Goal: Task Accomplishment & Management: Use online tool/utility

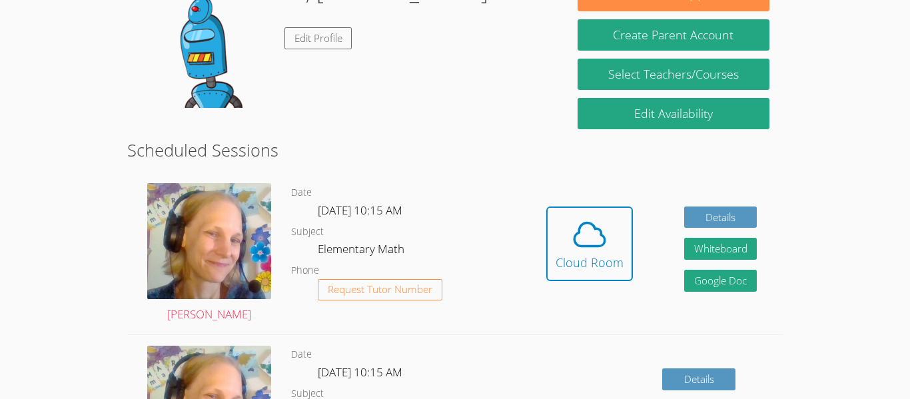
scroll to position [155, 0]
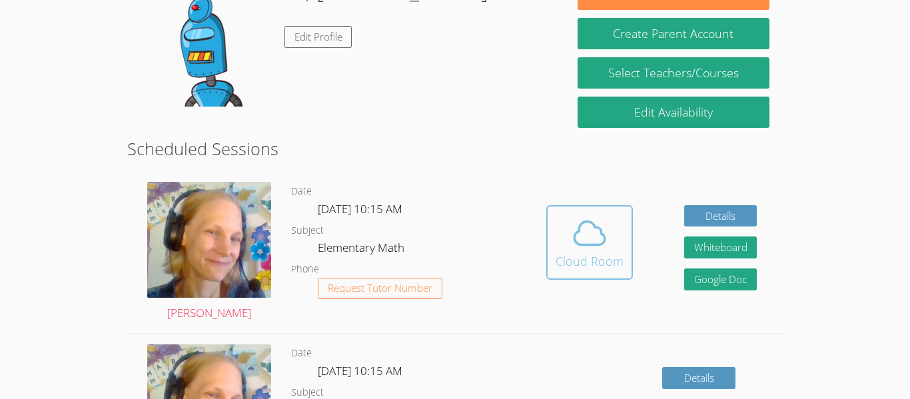
click at [595, 234] on icon at bounding box center [589, 232] width 37 height 37
click at [604, 236] on icon at bounding box center [589, 233] width 31 height 23
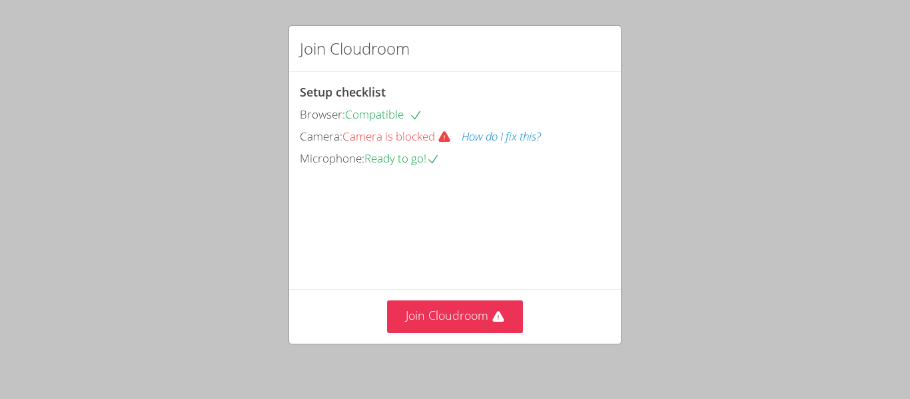
click at [484, 139] on button "How do I fix this?" at bounding box center [501, 136] width 79 height 19
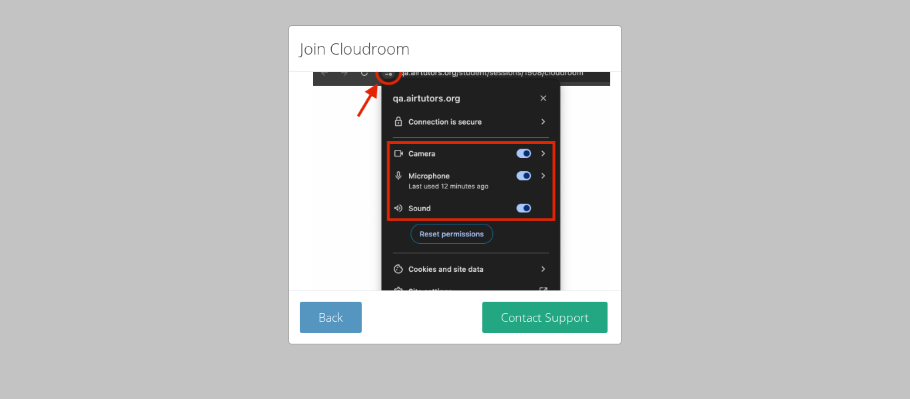
scroll to position [224, 0]
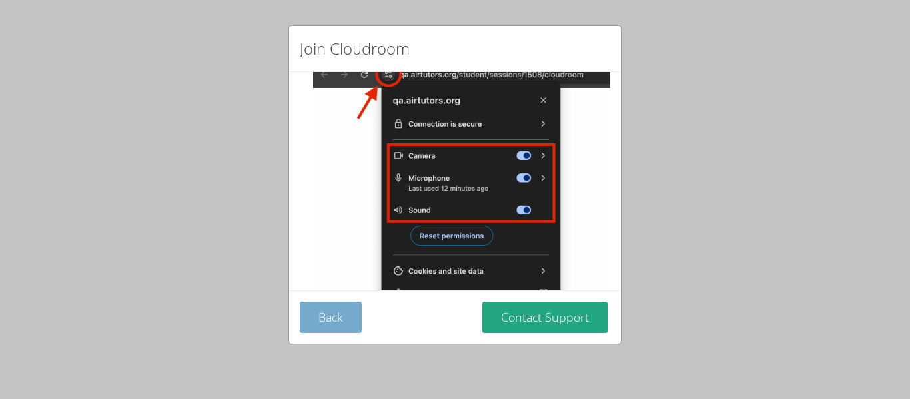
click at [305, 320] on button "Back" at bounding box center [331, 317] width 62 height 31
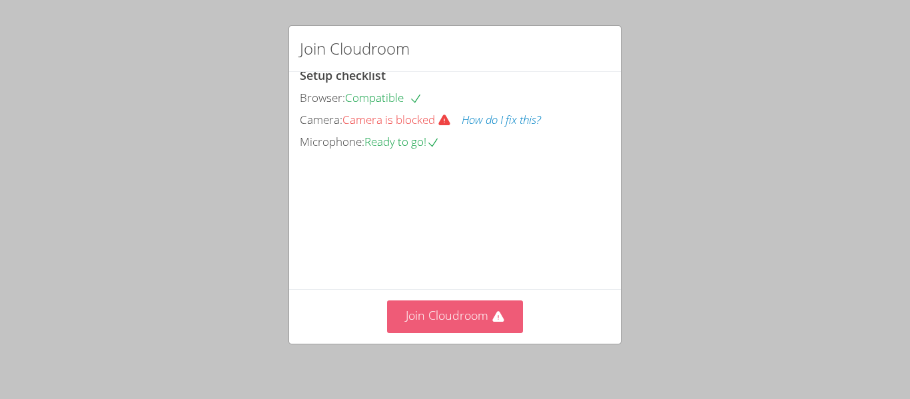
scroll to position [92, 0]
click at [305, 320] on div "Join Cloudroom" at bounding box center [455, 316] width 310 height 33
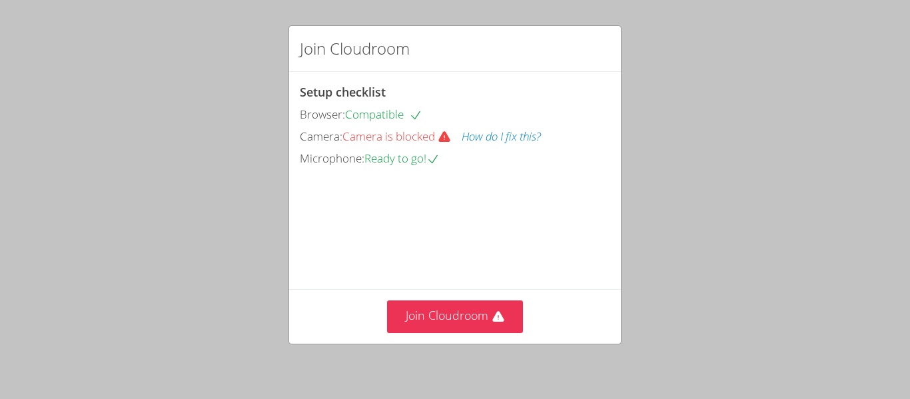
click at [490, 135] on button "How do I fix this?" at bounding box center [501, 136] width 79 height 19
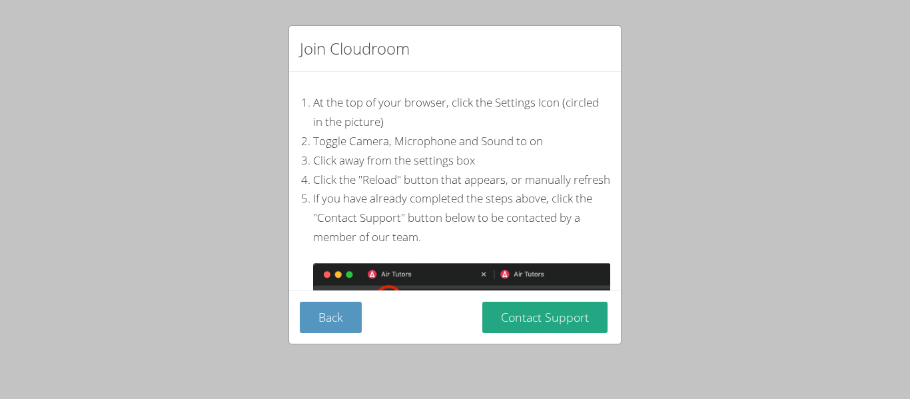
click at [490, 135] on li "Toggle Camera, Microphone and Sound to on" at bounding box center [461, 141] width 297 height 19
click at [230, 67] on div "Join Cloudroom At the top of your browser, click the Settings Icon (circled in …" at bounding box center [455, 199] width 910 height 399
click at [344, 318] on button "Back" at bounding box center [331, 317] width 62 height 31
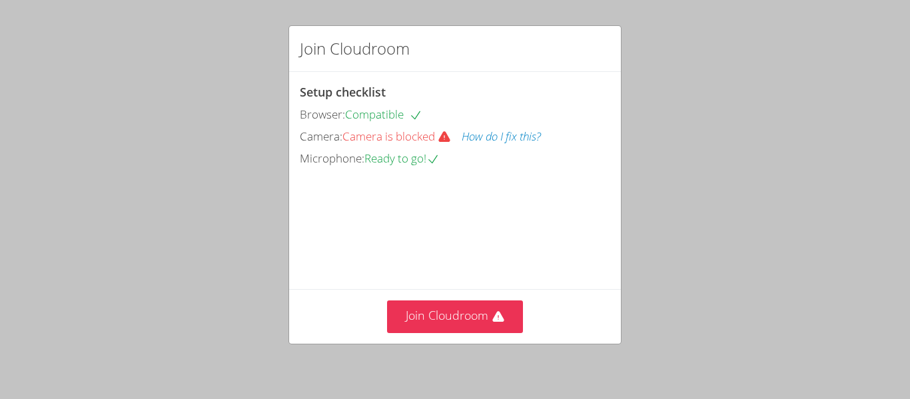
click at [488, 137] on button "How do I fix this?" at bounding box center [501, 136] width 79 height 19
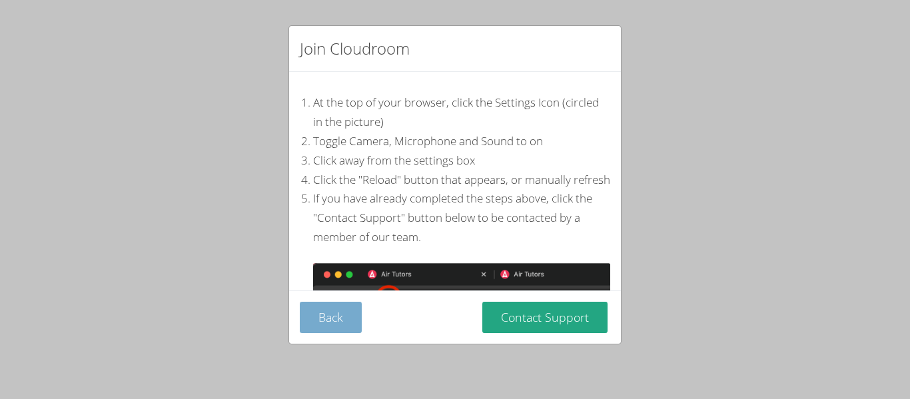
click at [344, 309] on button "Back" at bounding box center [331, 317] width 62 height 31
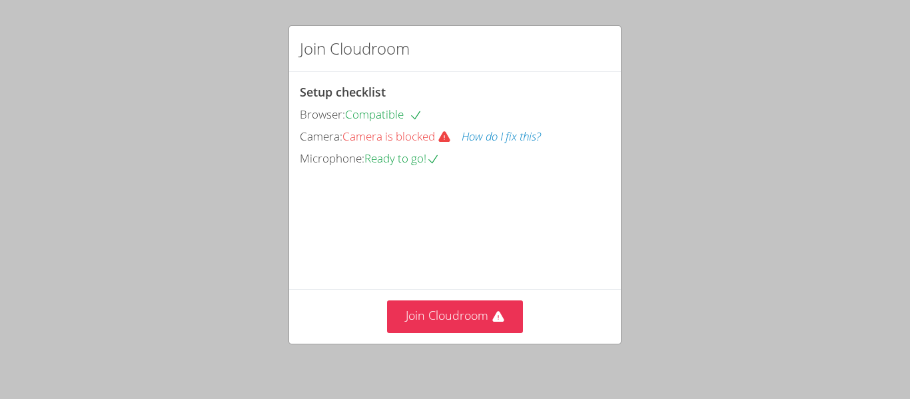
click at [476, 139] on button "How do I fix this?" at bounding box center [501, 136] width 79 height 19
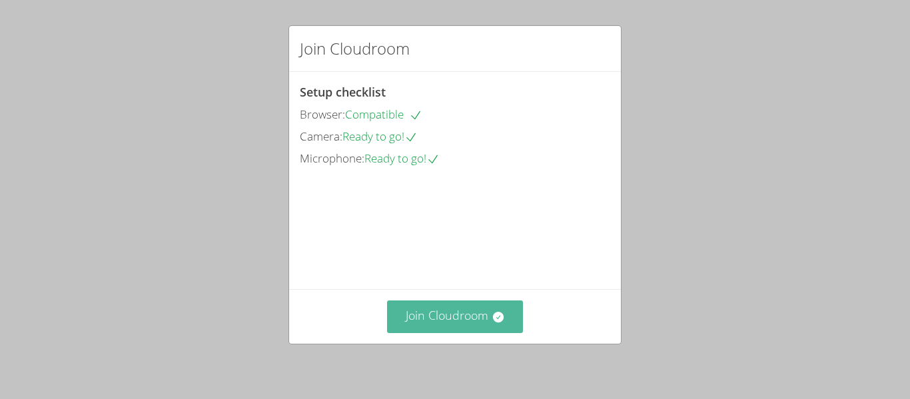
click at [497, 312] on icon at bounding box center [497, 317] width 11 height 11
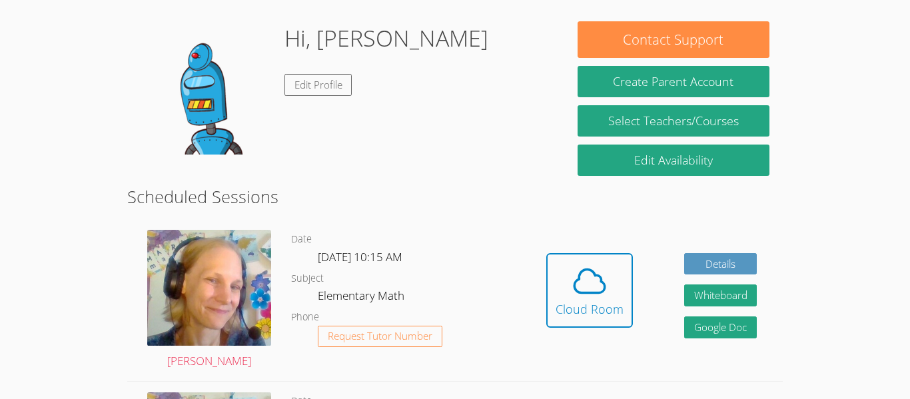
scroll to position [80, 0]
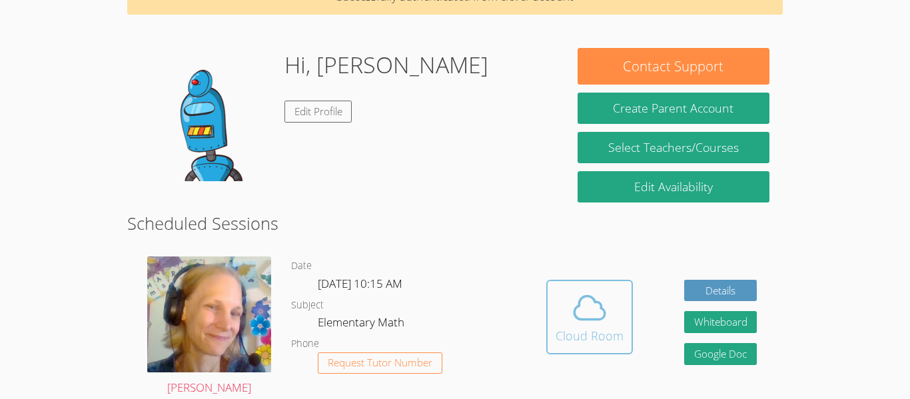
click at [571, 346] on button "Cloud Room" at bounding box center [589, 317] width 87 height 75
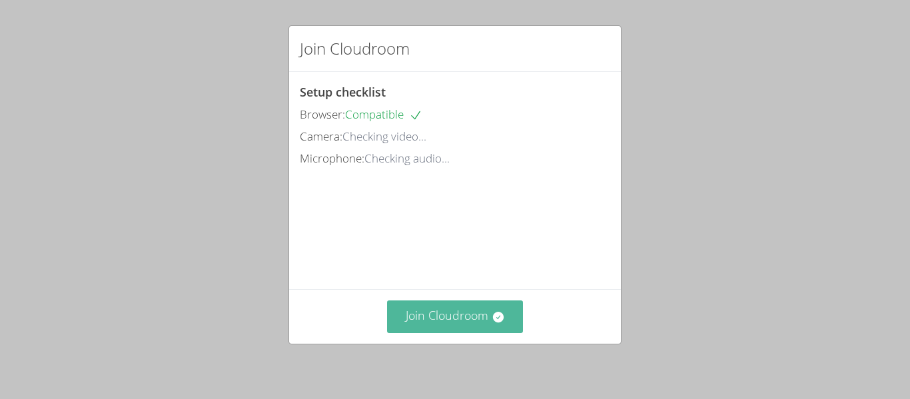
click at [459, 309] on button "Join Cloudroom" at bounding box center [455, 316] width 137 height 33
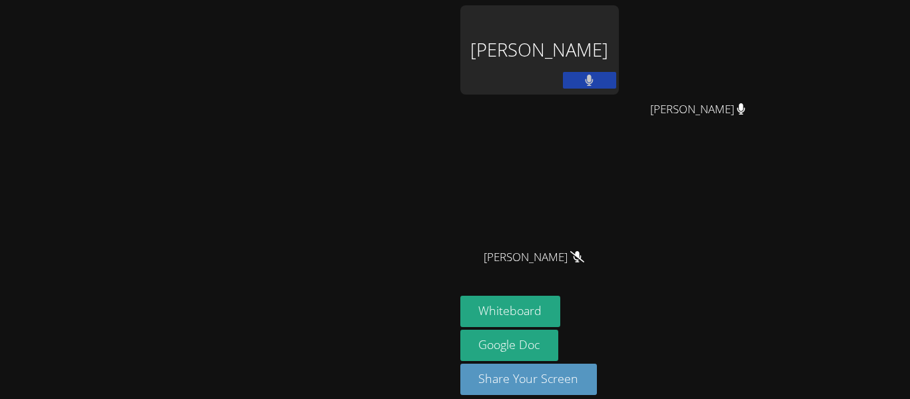
click at [619, 45] on div "Noah Emanuel Rama" at bounding box center [539, 49] width 159 height 89
click at [327, 143] on video at bounding box center [227, 180] width 200 height 250
click at [327, 170] on video at bounding box center [227, 180] width 200 height 250
click at [229, 246] on video at bounding box center [227, 180] width 200 height 250
click at [561, 308] on button "Whiteboard" at bounding box center [510, 311] width 101 height 31
